Goal: Task Accomplishment & Management: Manage account settings

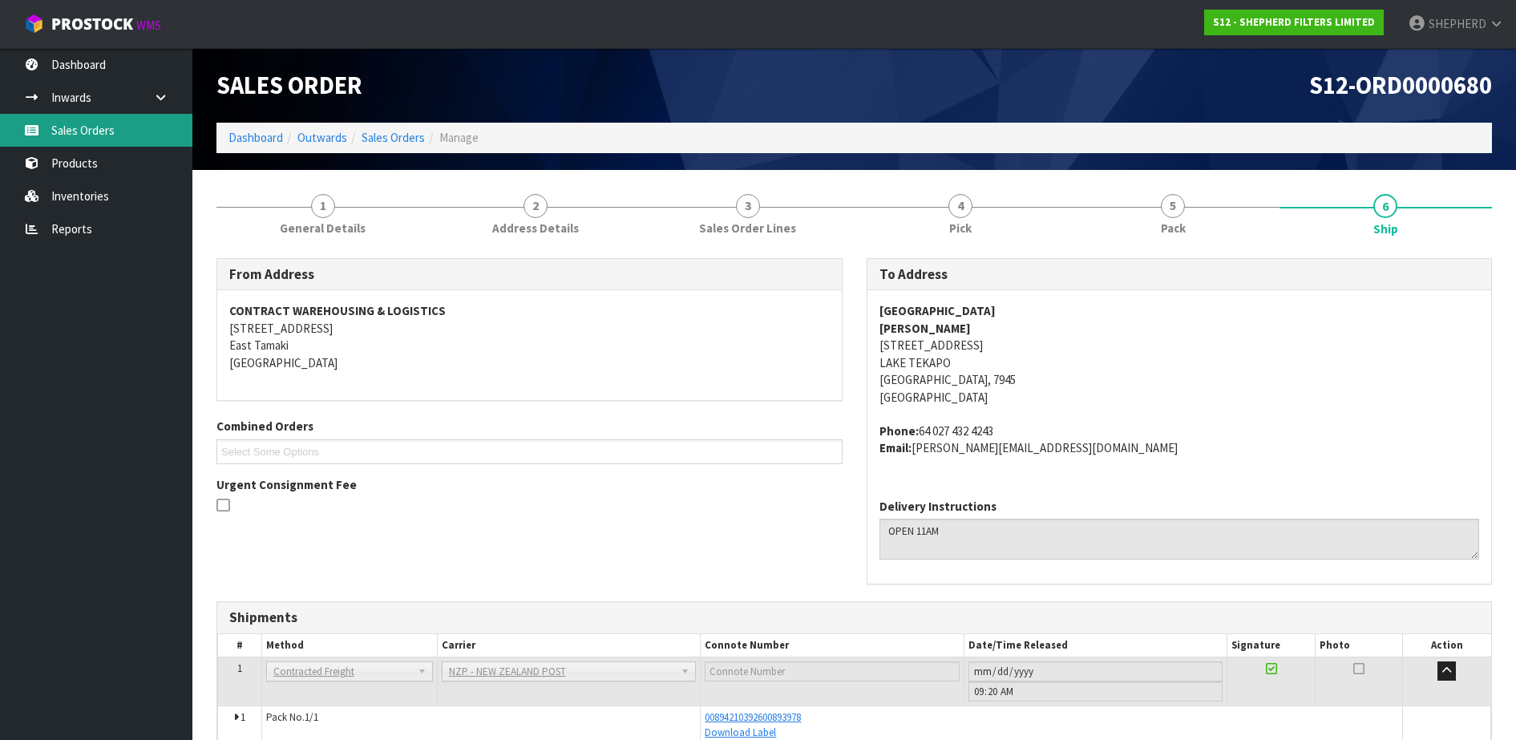
click at [83, 140] on link "Sales Orders" at bounding box center [96, 130] width 192 height 33
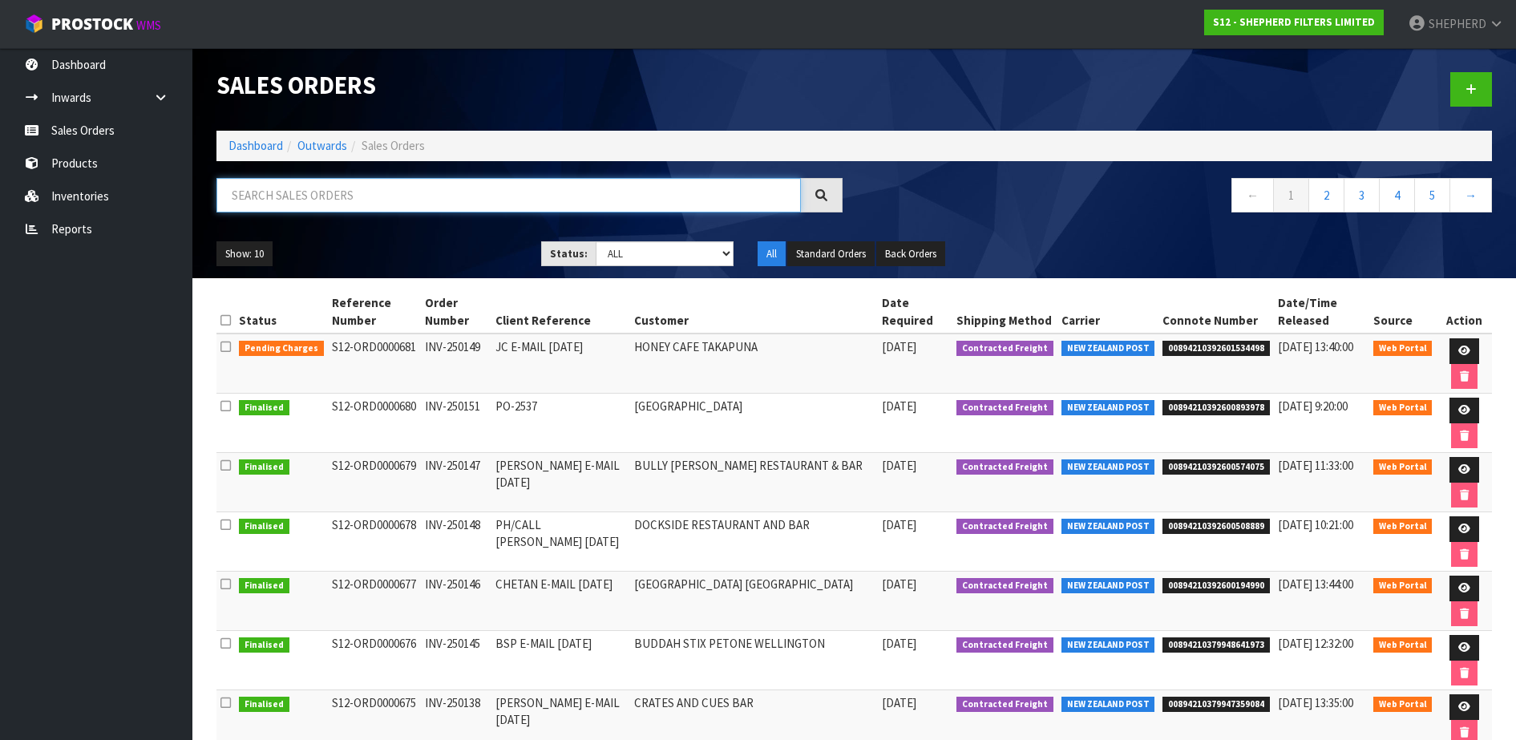
click at [501, 201] on input "text" at bounding box center [508, 195] width 585 height 34
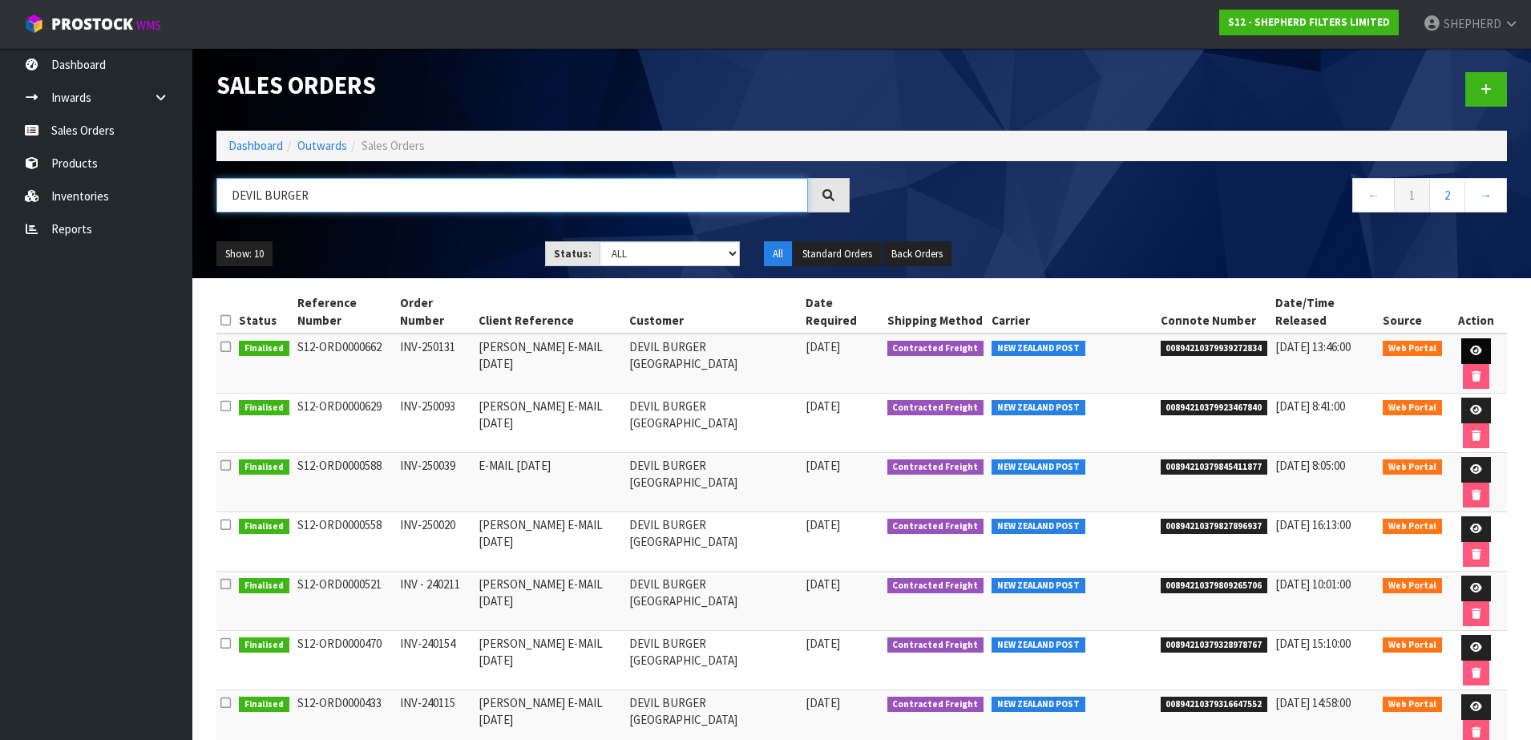
type input "DEVIL BURGER"
click at [1471, 346] on icon at bounding box center [1477, 351] width 12 height 10
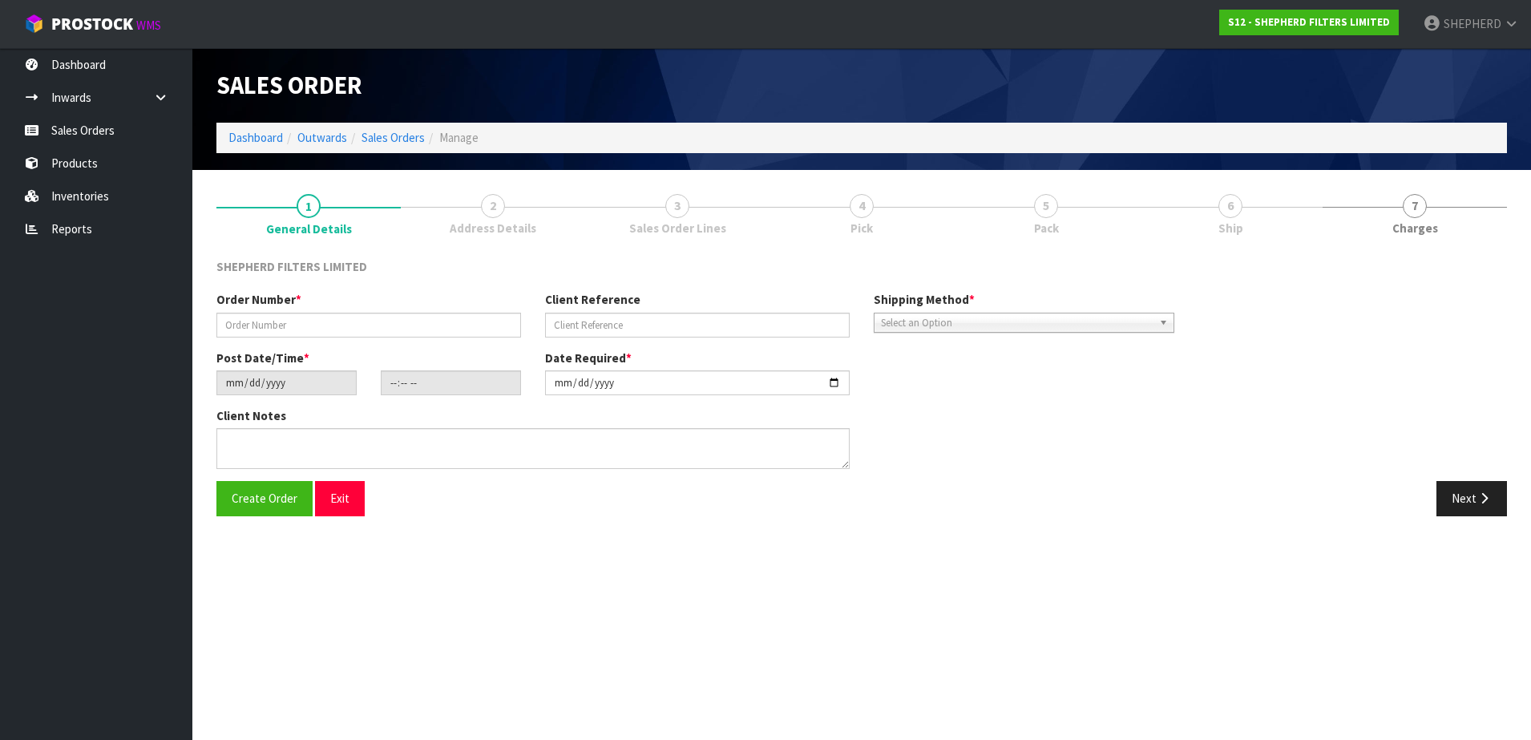
type input "INV-250131"
type input "[PERSON_NAME] E-MAIL [DATE]"
type input "[DATE]"
type input "14:54:00.000"
type input "[DATE]"
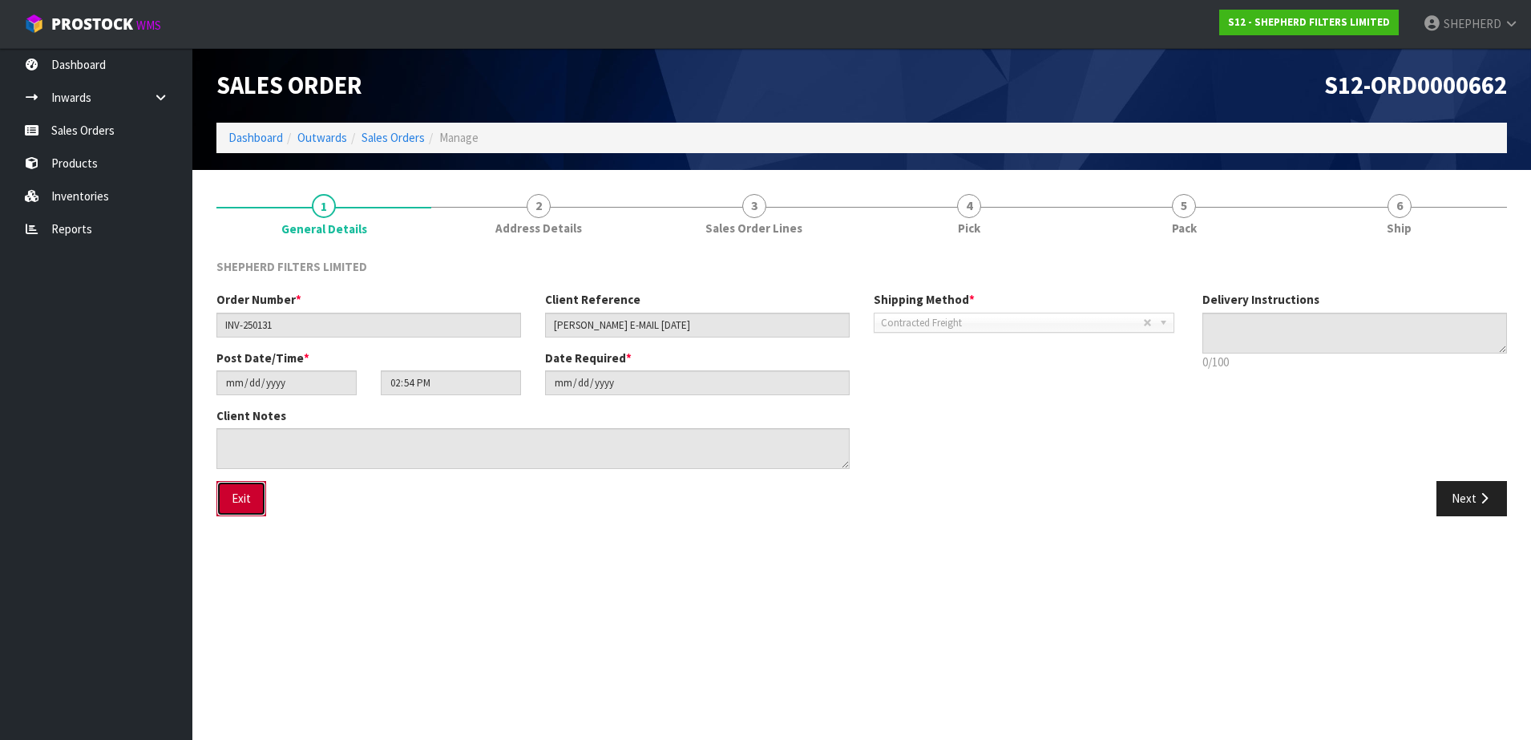
click at [248, 497] on button "Exit" at bounding box center [241, 498] width 50 height 34
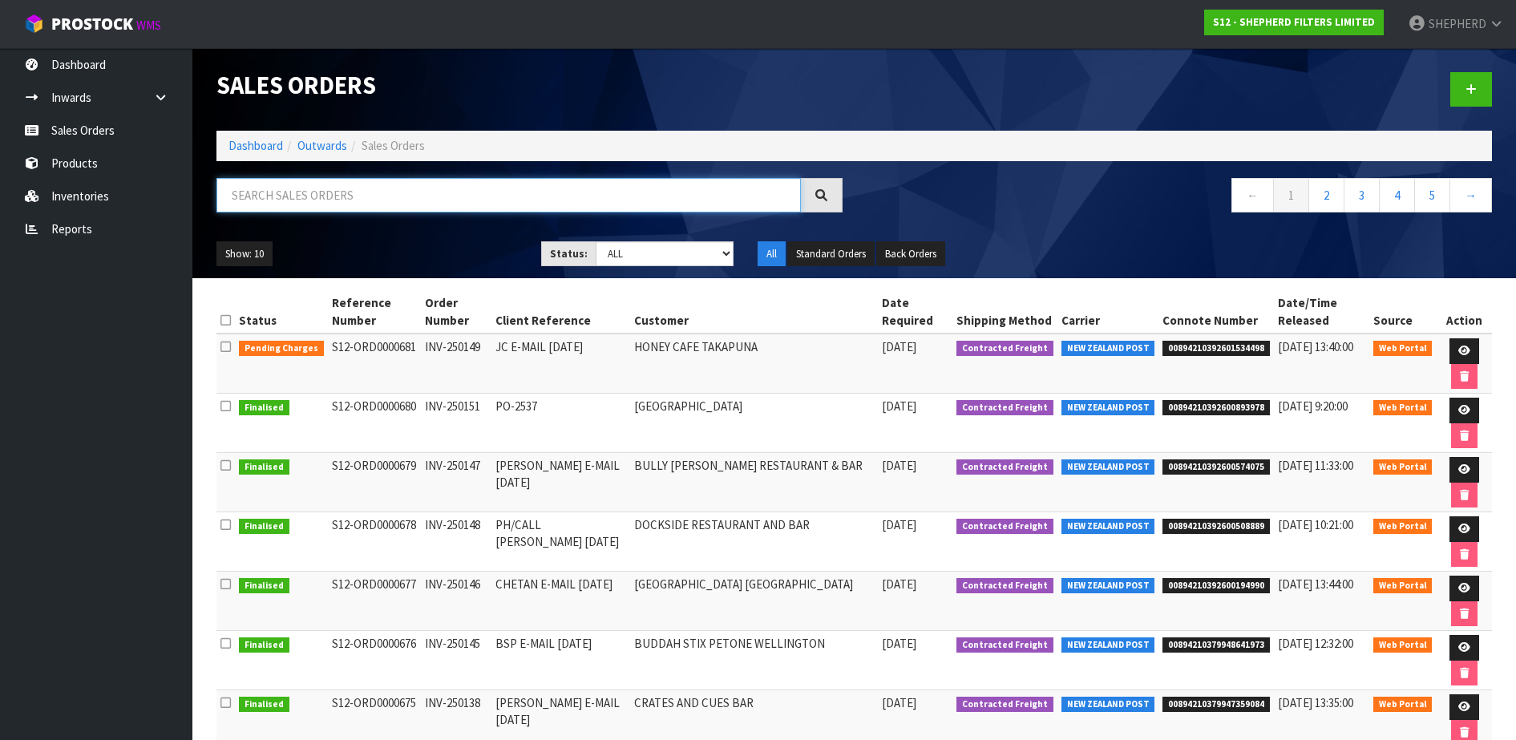
click at [389, 197] on input "text" at bounding box center [508, 195] width 585 height 34
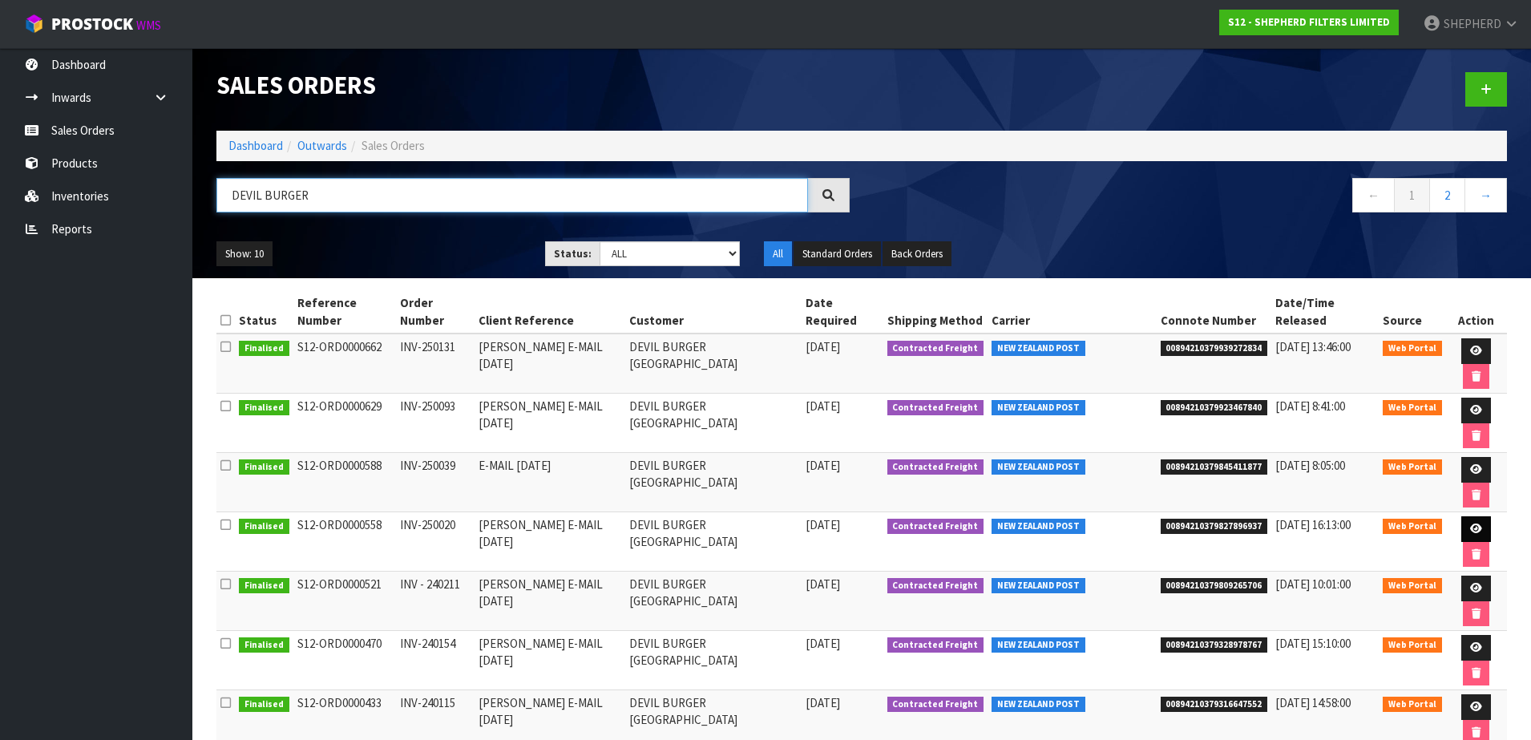
type input "DEVIL BURGER"
click at [1471, 524] on icon at bounding box center [1477, 529] width 12 height 10
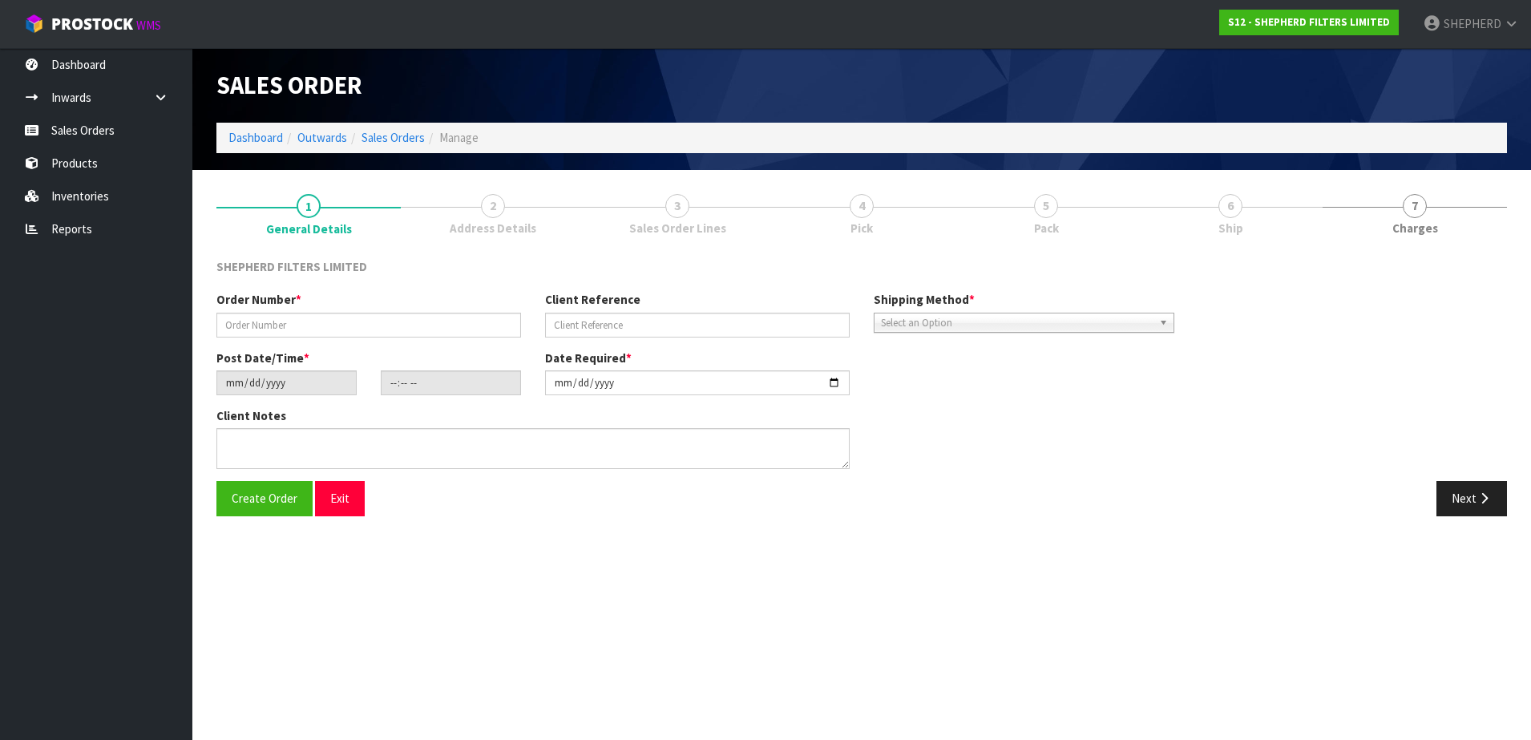
type input "INV-250020"
type input "[PERSON_NAME] E-MAIL [DATE]"
type input "[DATE]"
type input "18:07:00.000"
type input "[DATE]"
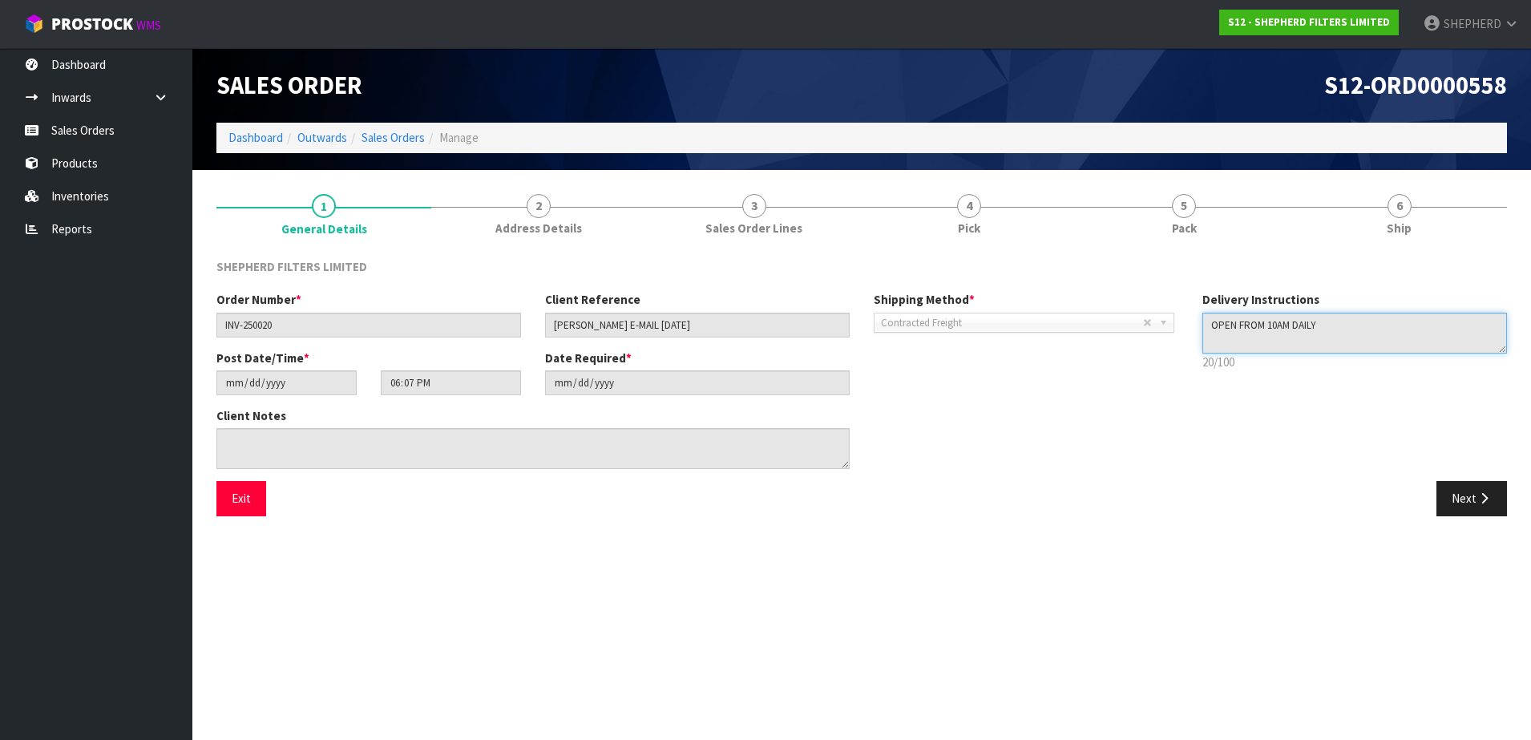
drag, startPoint x: 1378, startPoint y: 324, endPoint x: 1043, endPoint y: 318, distance: 335.2
click at [1043, 318] on div "Order Number * INV-250020 Client Reference [PERSON_NAME] E-MAIL [DATE] Shipping…" at bounding box center [861, 386] width 1315 height 190
click at [243, 484] on button "Exit" at bounding box center [241, 498] width 50 height 34
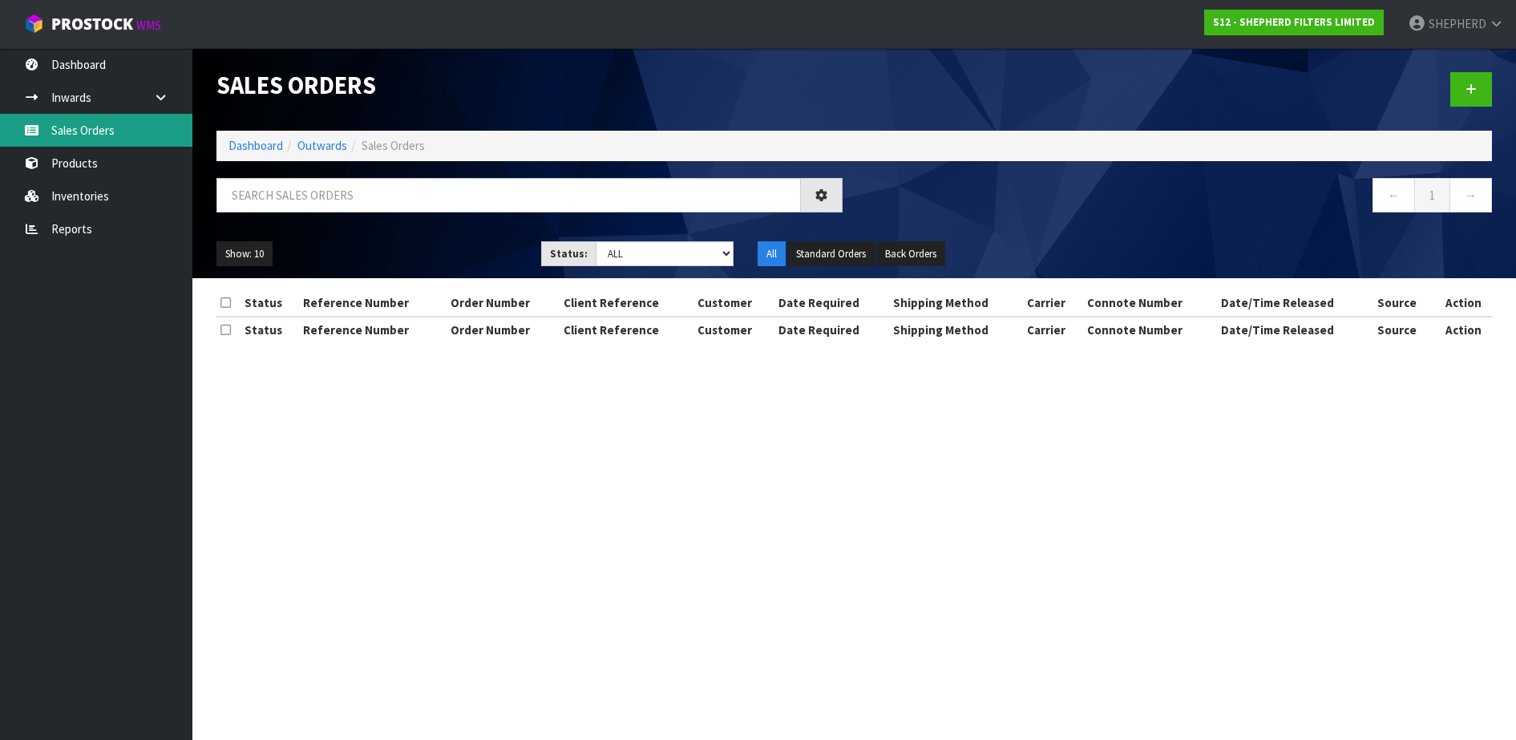
click at [83, 127] on link "Sales Orders" at bounding box center [96, 130] width 192 height 33
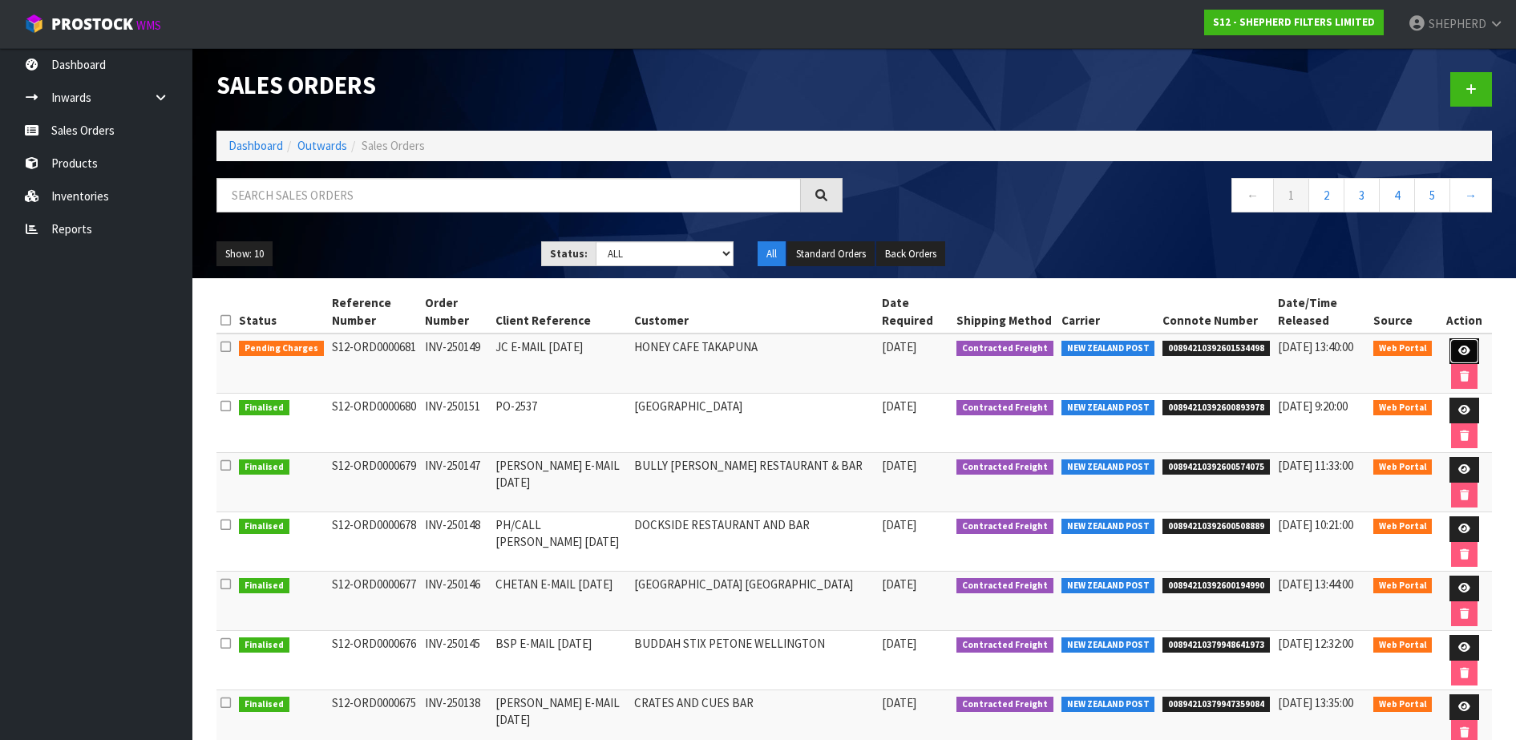
click at [1466, 346] on icon at bounding box center [1465, 351] width 12 height 10
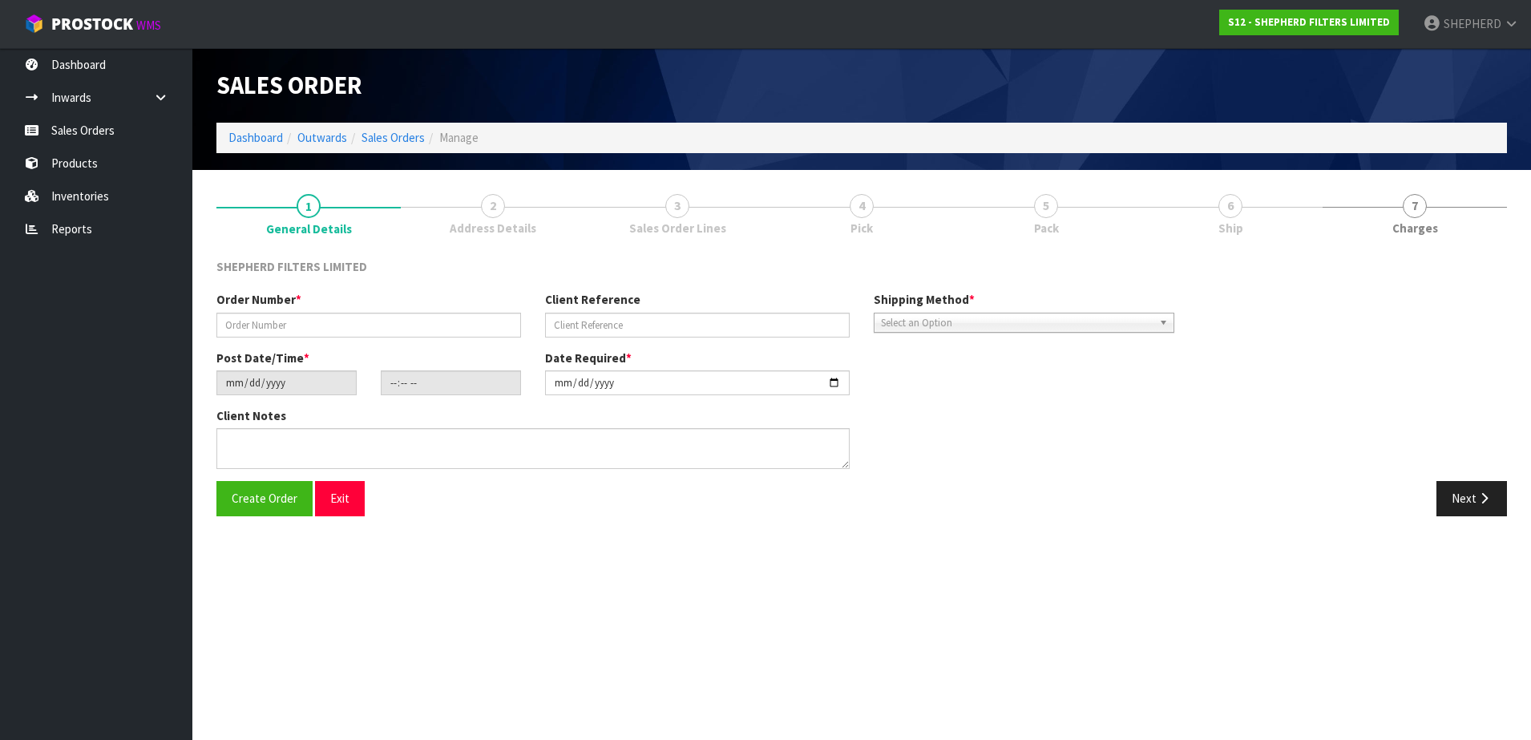
type input "INV-250149"
type input "JC E-MAIL [DATE]"
type input "[DATE]"
type input "15:52:00.000"
type input "[DATE]"
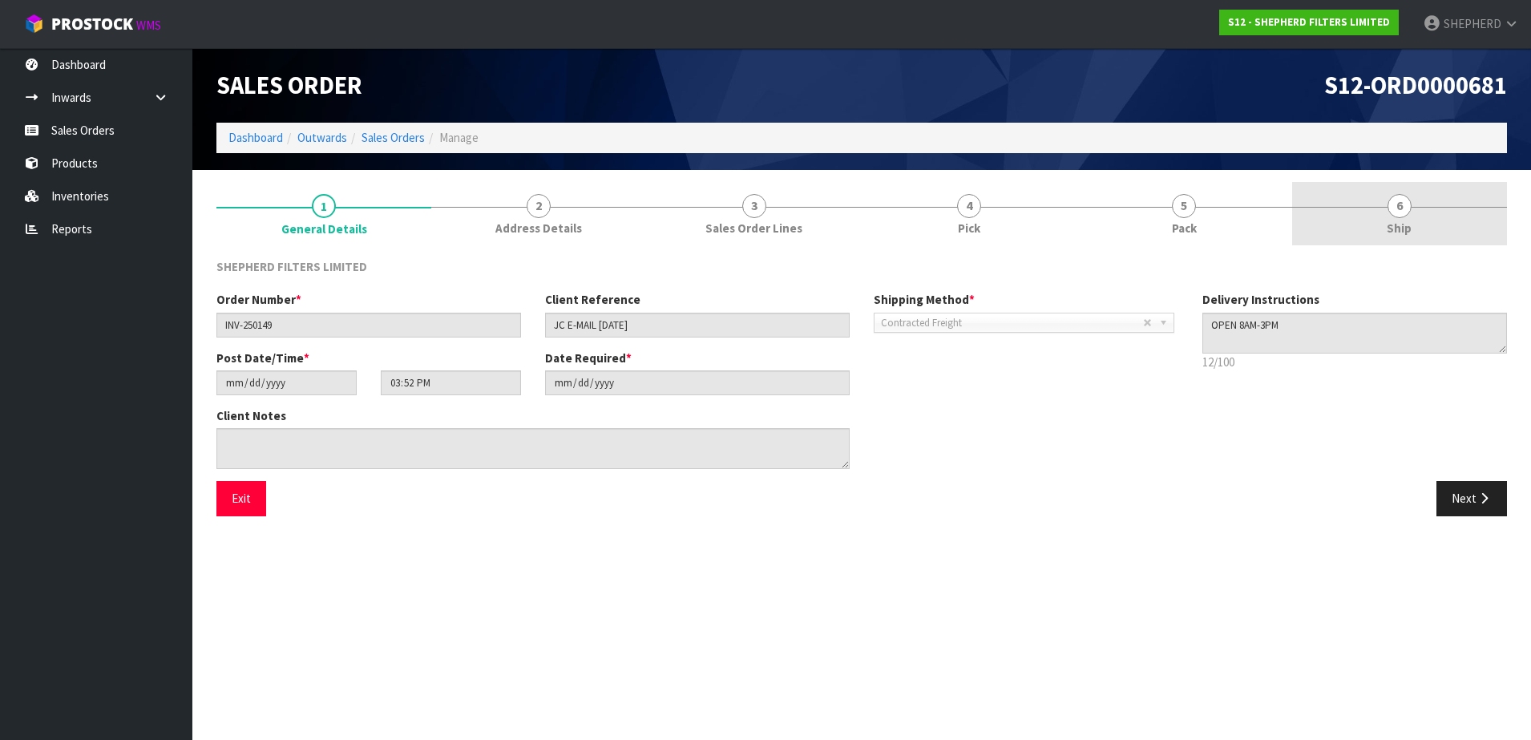
click at [1402, 208] on span "6" at bounding box center [1400, 206] width 24 height 24
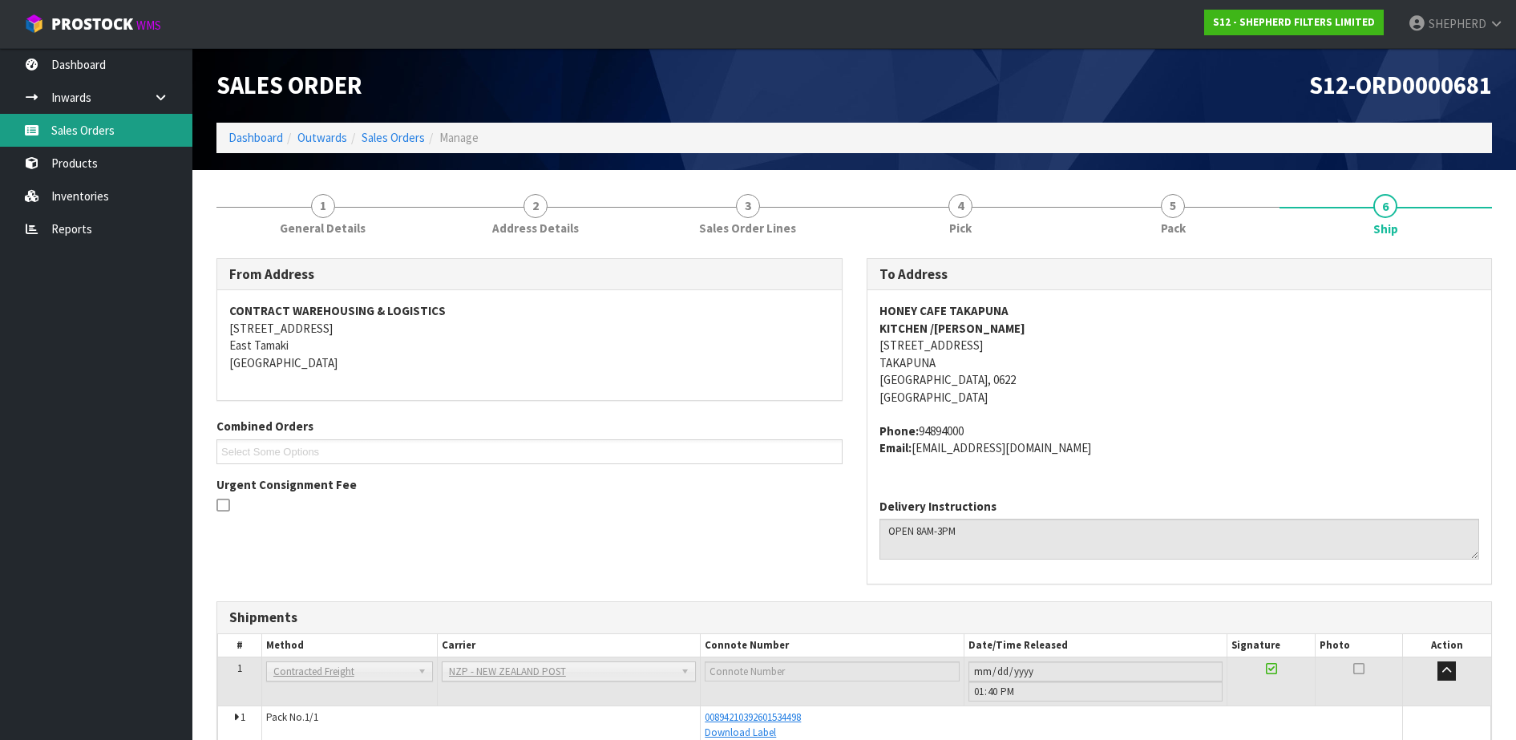
click at [86, 118] on link "Sales Orders" at bounding box center [96, 130] width 192 height 33
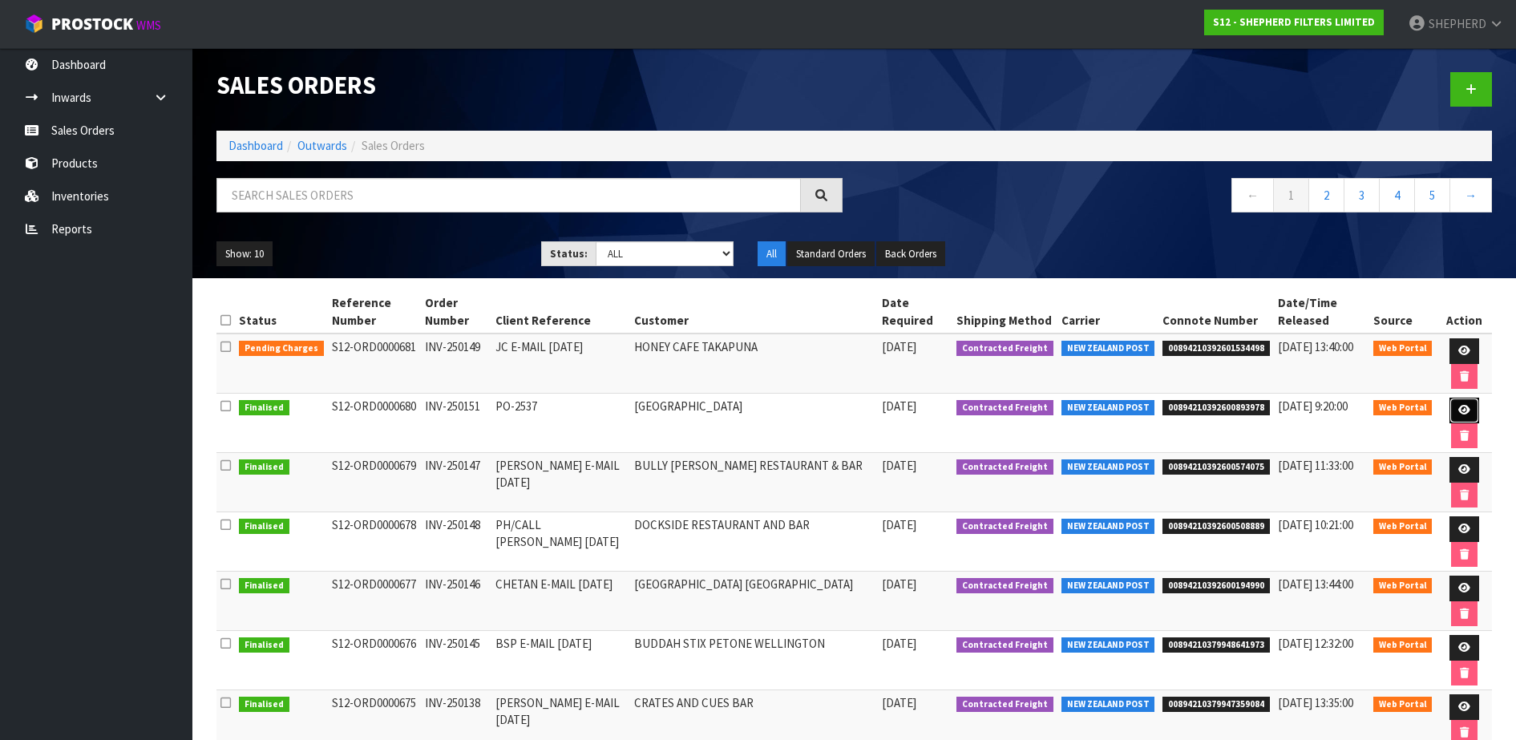
click at [1466, 414] on icon at bounding box center [1465, 410] width 12 height 10
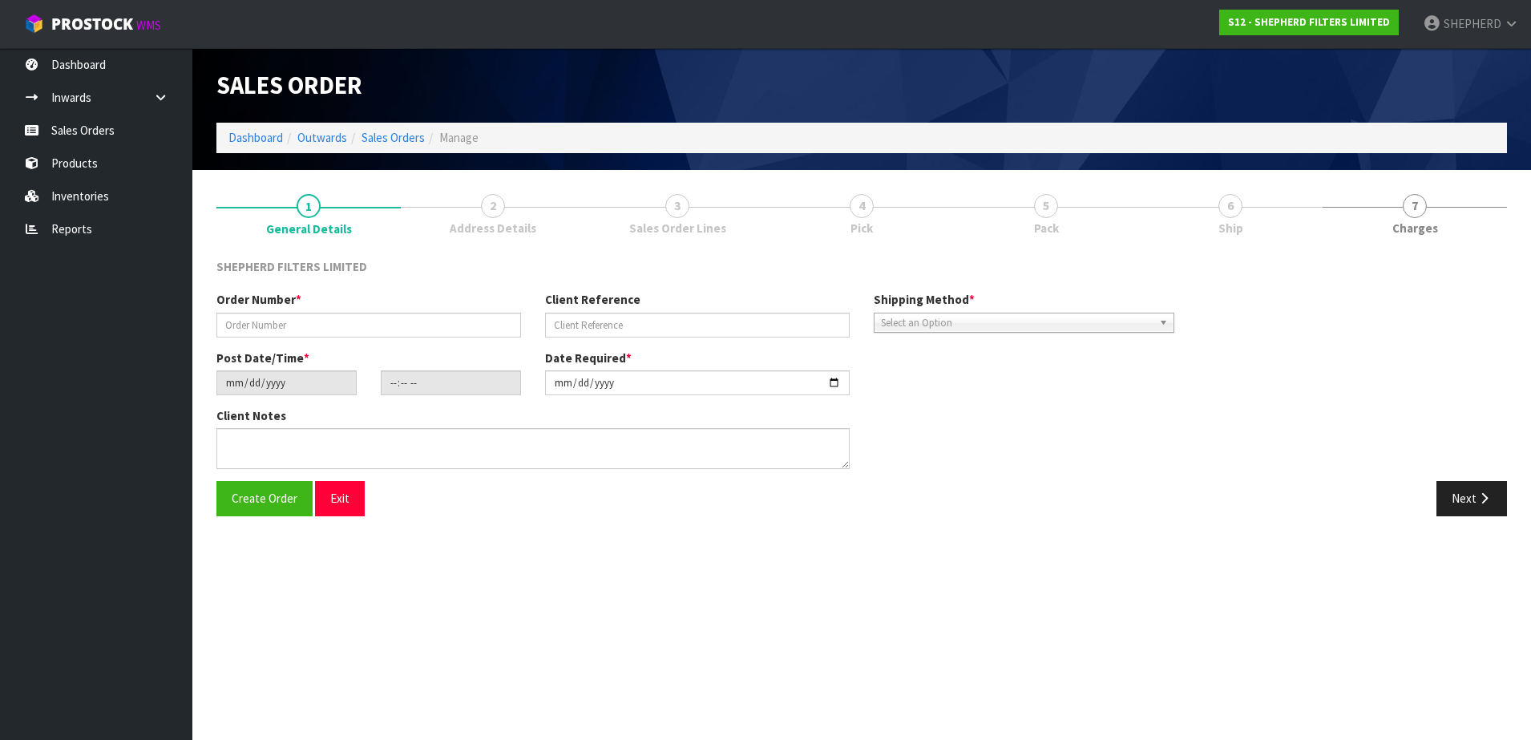
type input "INV-250151"
type input "PO-2537"
type input "[DATE]"
type input "18:51:00.000"
type input "[DATE]"
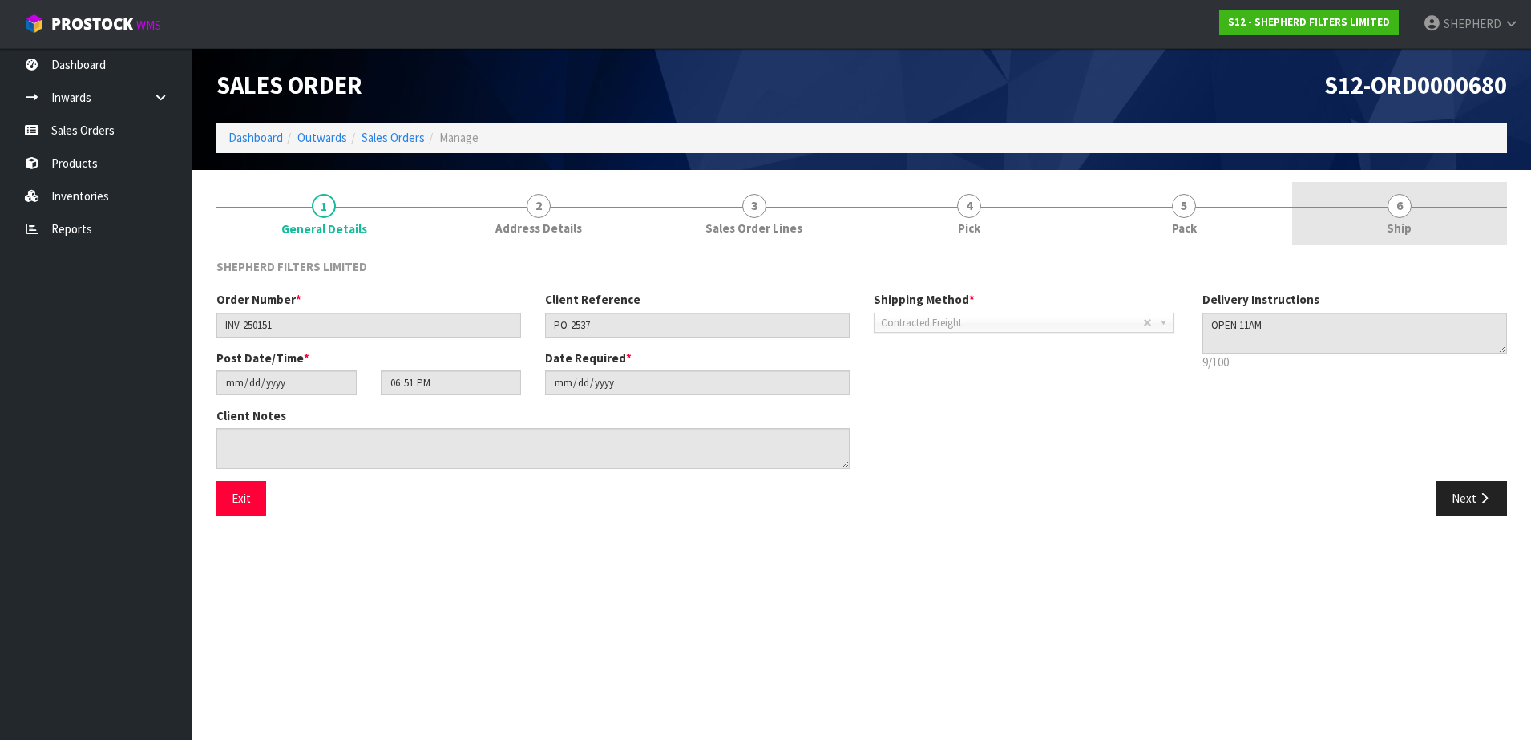
click at [1405, 210] on span "6" at bounding box center [1400, 206] width 24 height 24
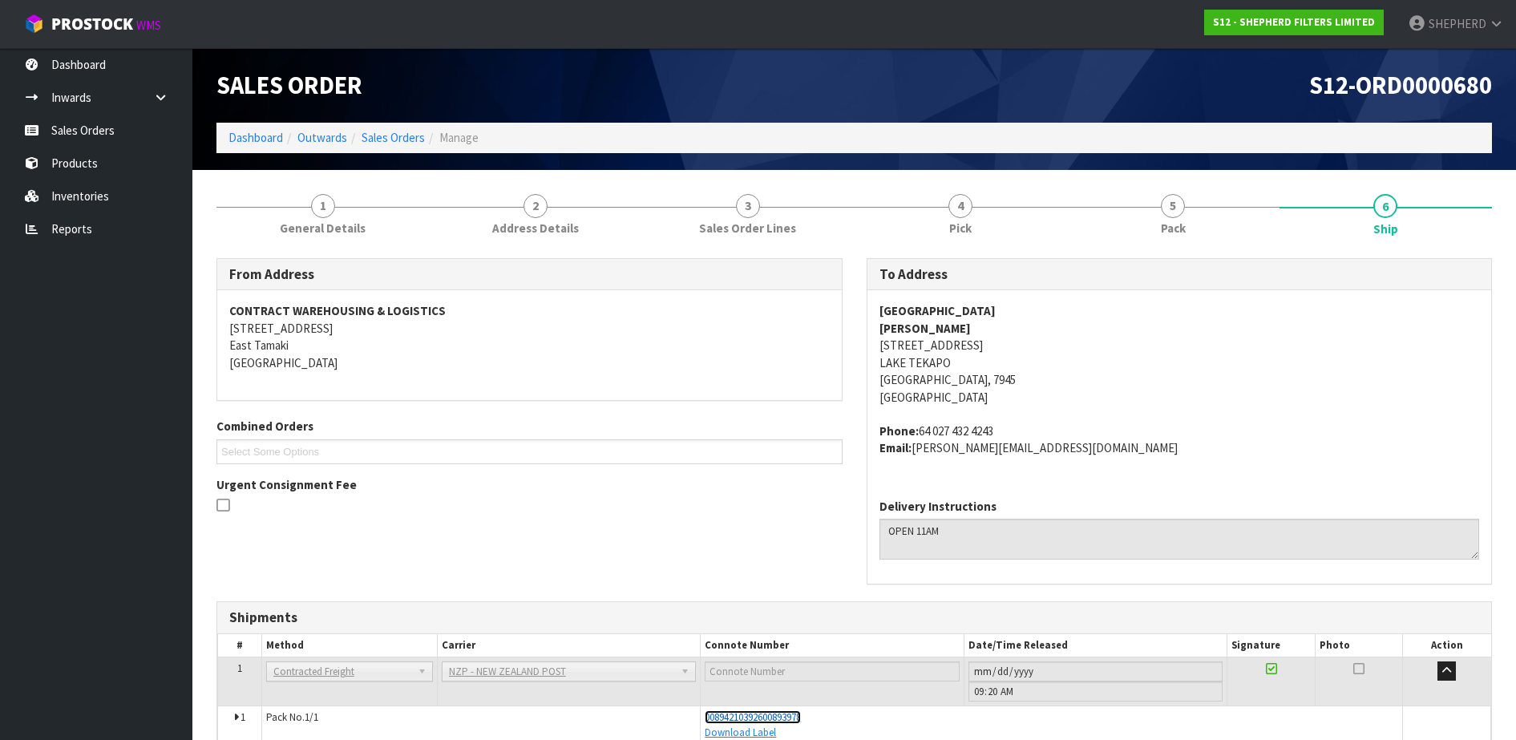
click at [792, 719] on span "00894210392600893978" at bounding box center [753, 717] width 96 height 14
